Goal: Task Accomplishment & Management: Manage account settings

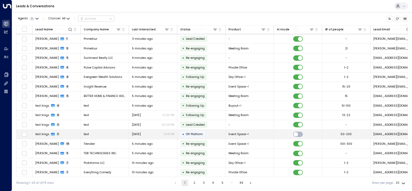
scroll to position [27, 0]
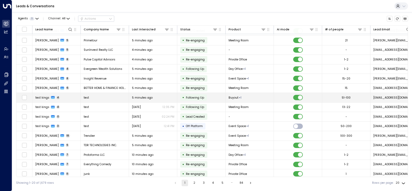
click at [24, 93] on td at bounding box center [24, 97] width 16 height 9
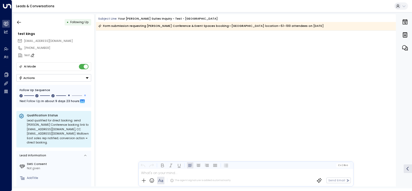
scroll to position [864, 0]
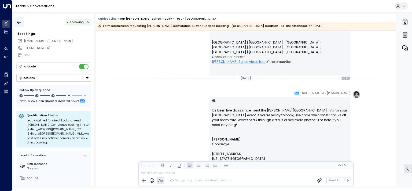
click at [20, 19] on button "button" at bounding box center [19, 22] width 10 height 10
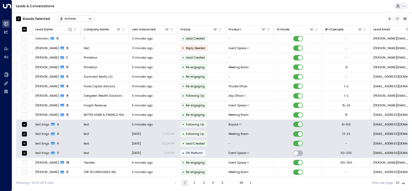
click at [79, 16] on button "Actions" at bounding box center [76, 19] width 36 height 6
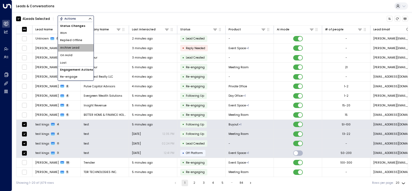
click at [73, 47] on span "Archive Lead" at bounding box center [69, 48] width 19 height 4
